Goal: Task Accomplishment & Management: Manage account settings

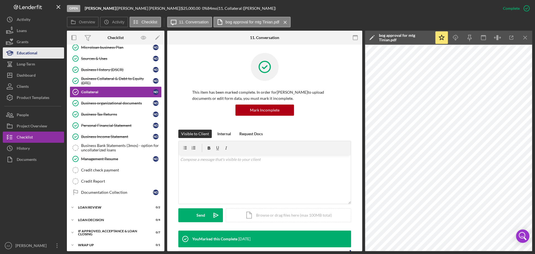
scroll to position [139, 0]
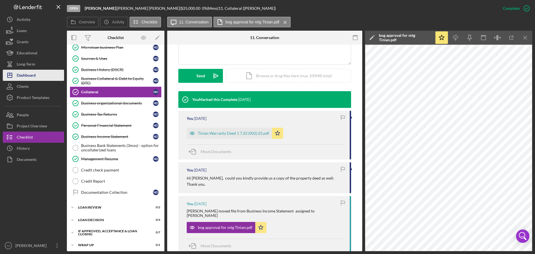
click at [27, 77] on div "Dashboard" at bounding box center [26, 76] width 19 height 13
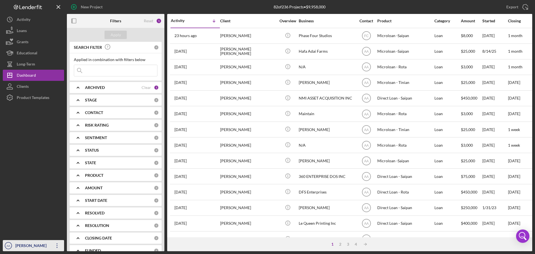
click at [9, 245] on text "AA" at bounding box center [9, 245] width 4 height 3
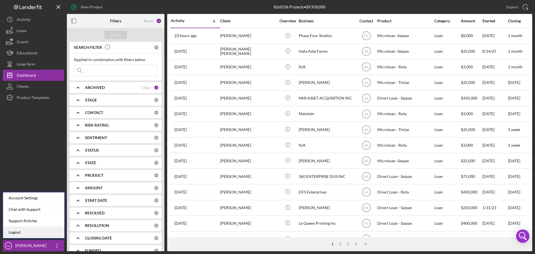
click at [24, 235] on link "Logout" at bounding box center [33, 231] width 61 height 11
